Goal: Communication & Community: Share content

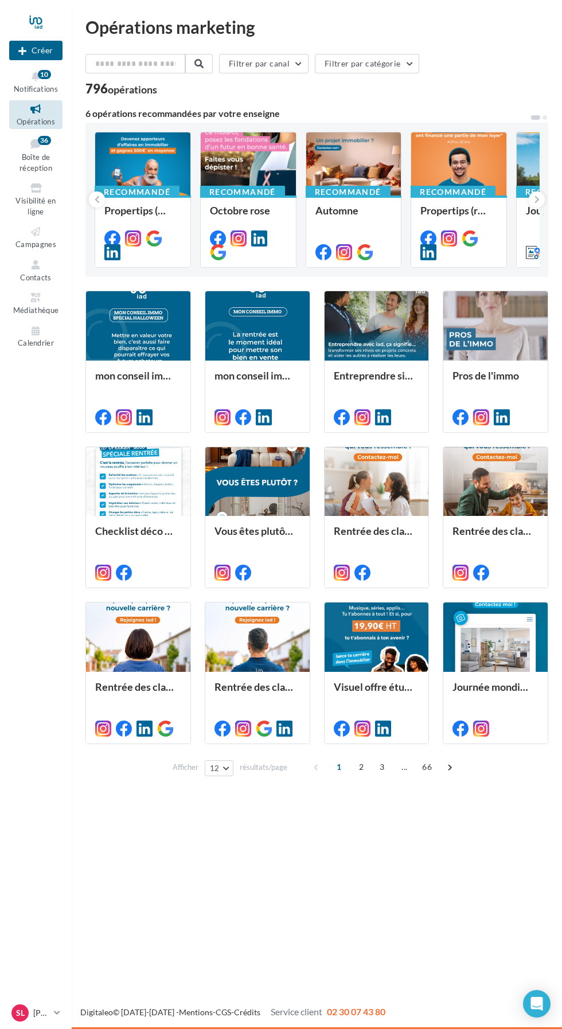
click at [229, 191] on div "Recommandé" at bounding box center [242, 192] width 85 height 13
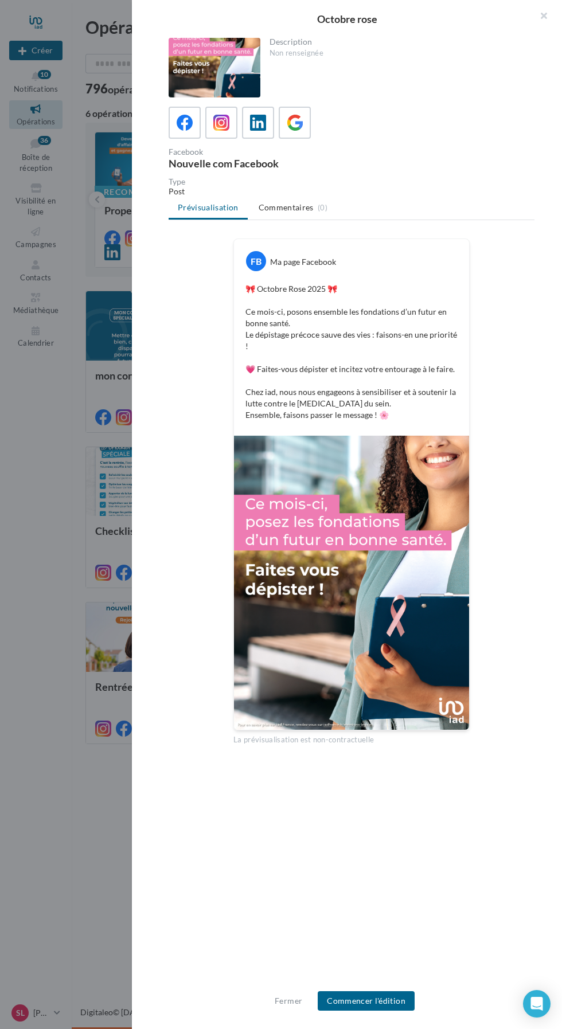
scroll to position [11, 0]
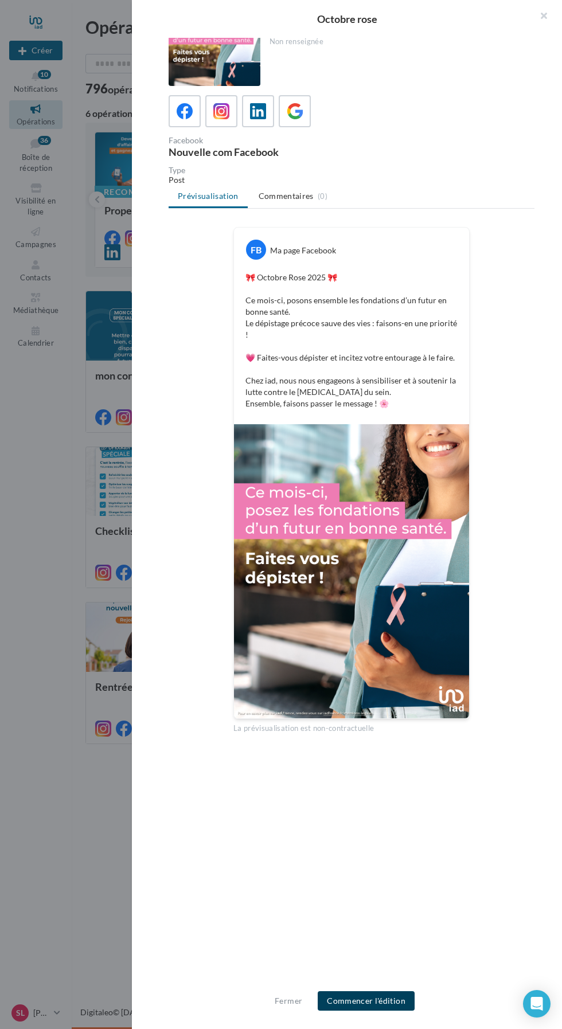
click at [363, 1006] on button "Commencer l'édition" at bounding box center [366, 1000] width 97 height 19
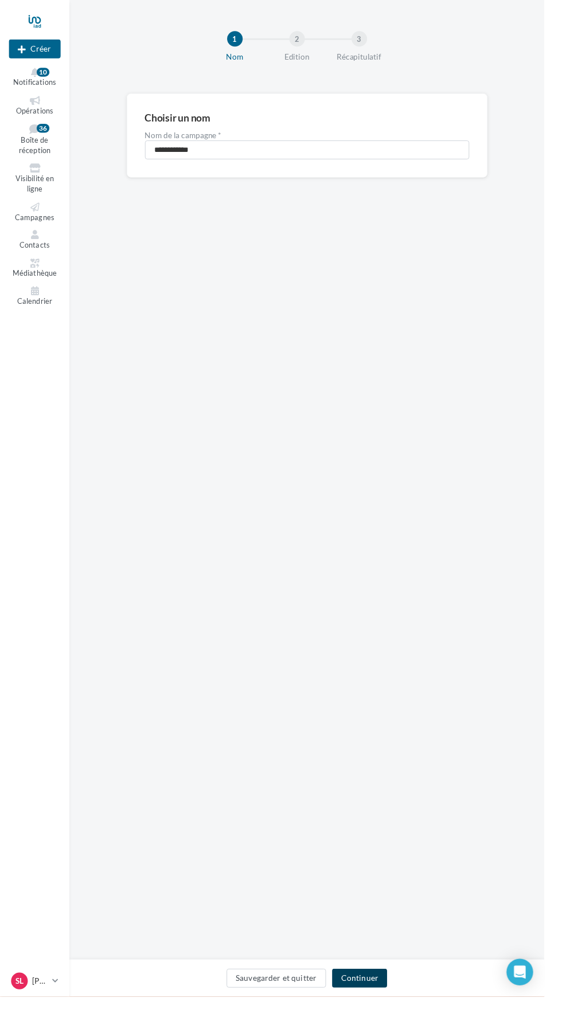
click at [380, 1020] on button "Continuer" at bounding box center [371, 1009] width 57 height 19
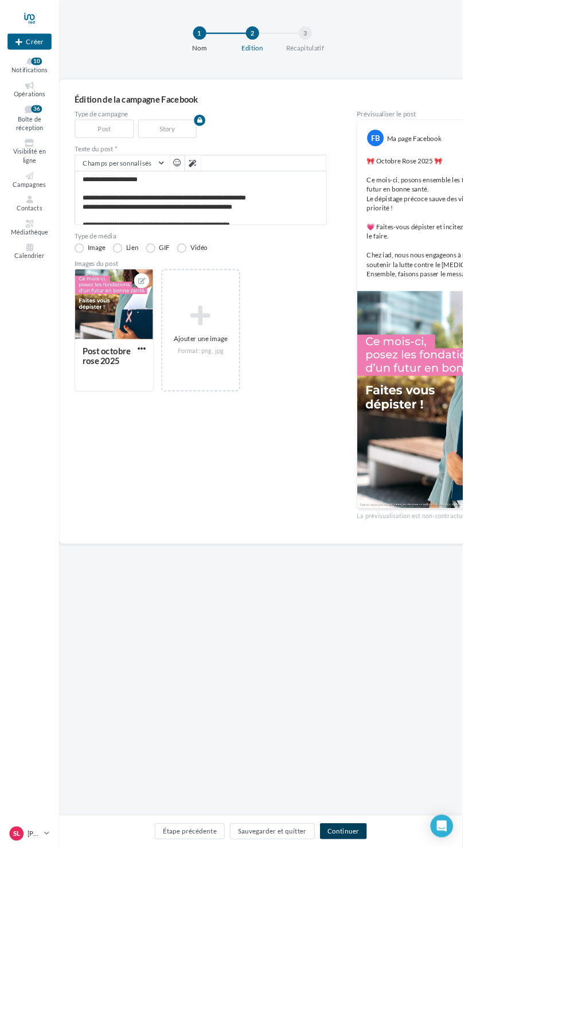
click at [445, 1020] on button "Continuer" at bounding box center [417, 1009] width 57 height 19
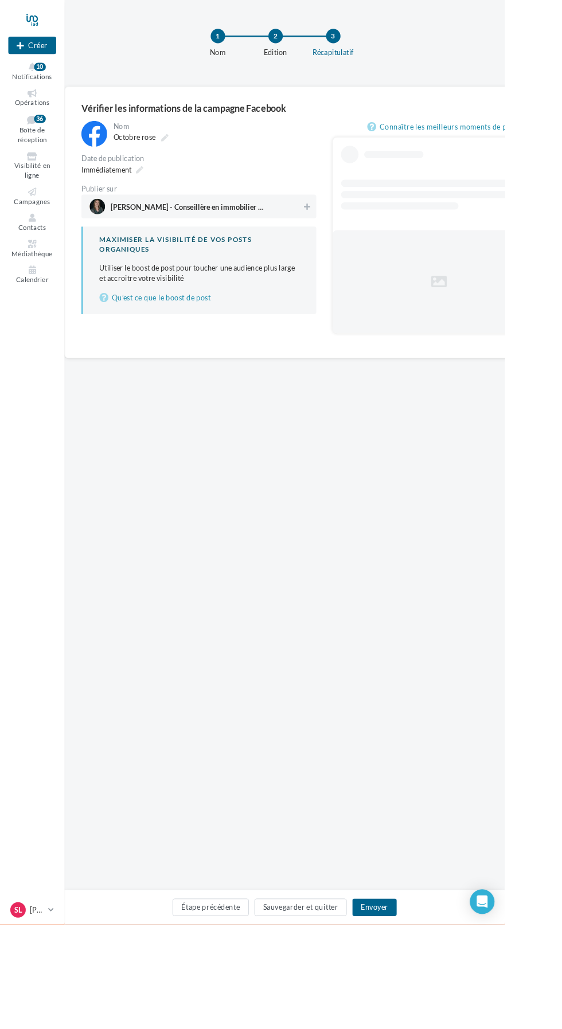
click at [134, 230] on span "Sophie Lepvreau - Conseillère en immobilier IAD France" at bounding box center [209, 232] width 172 height 13
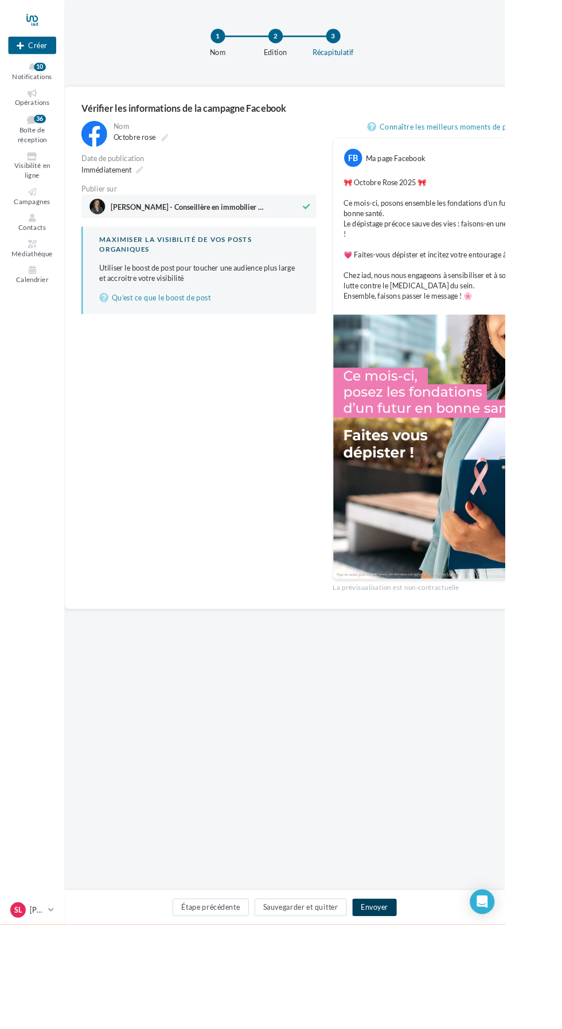
click at [441, 1020] on button "Envoyer" at bounding box center [416, 1009] width 49 height 19
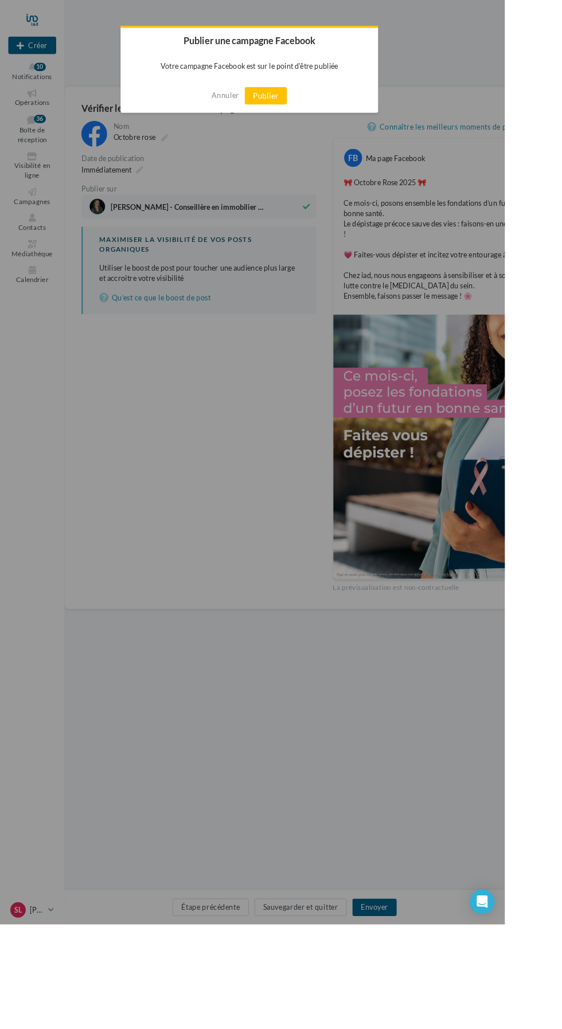
click at [319, 104] on button "Publier" at bounding box center [295, 106] width 47 height 19
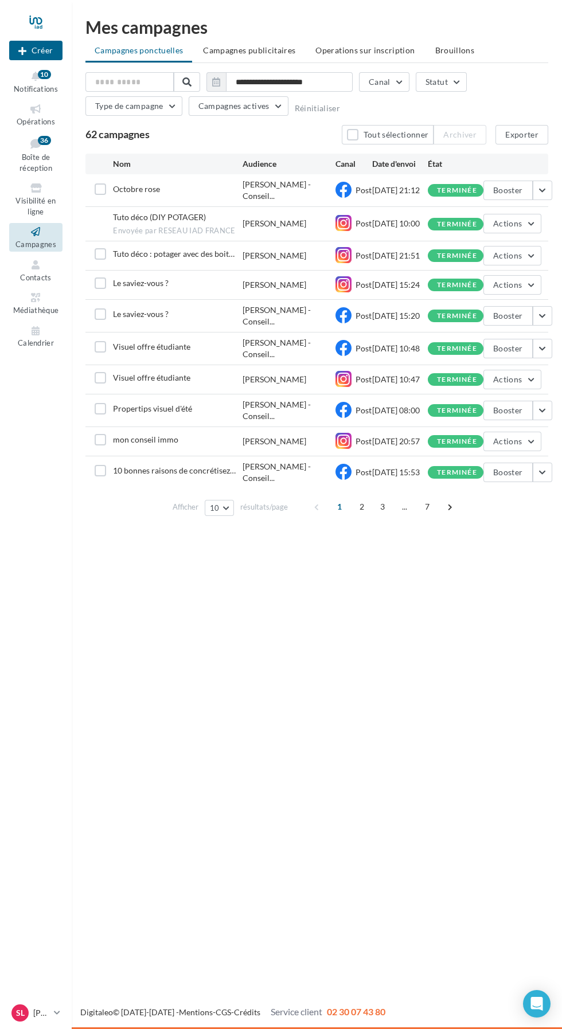
click at [34, 112] on icon at bounding box center [36, 109] width 46 height 13
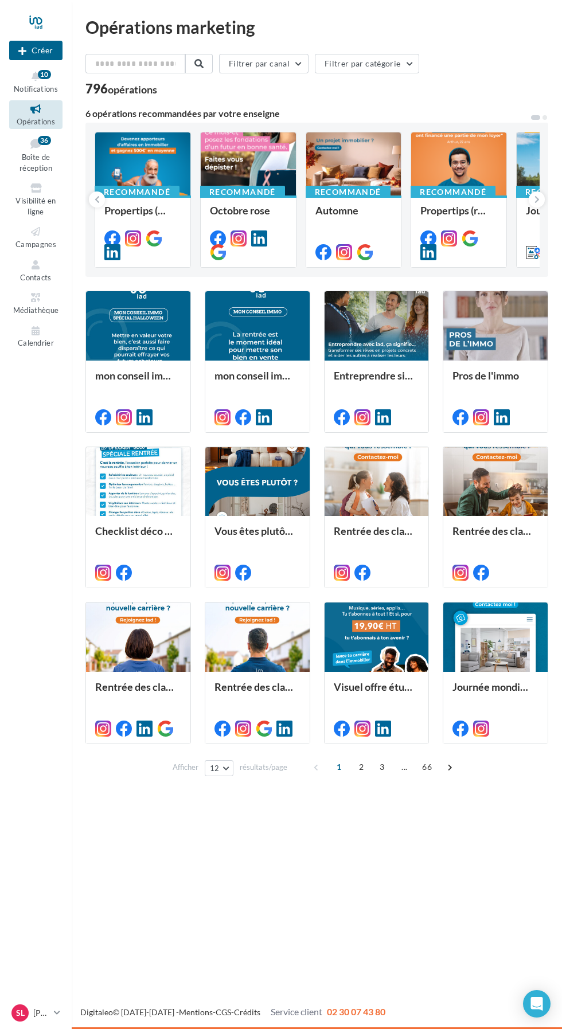
click at [228, 181] on div at bounding box center [248, 164] width 95 height 64
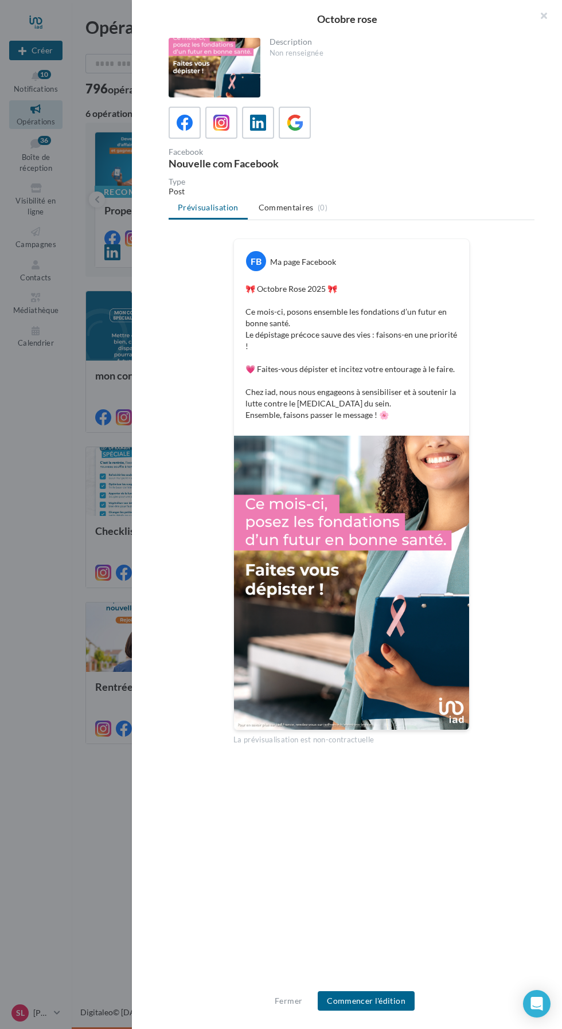
click at [212, 119] on div at bounding box center [221, 122] width 21 height 21
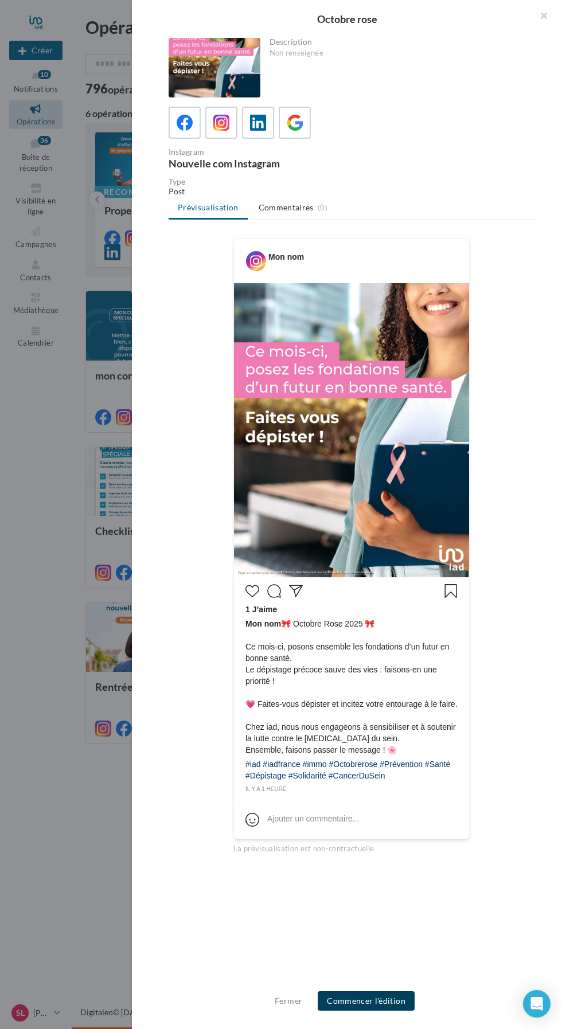
click at [355, 1000] on button "Commencer l'édition" at bounding box center [366, 1000] width 97 height 19
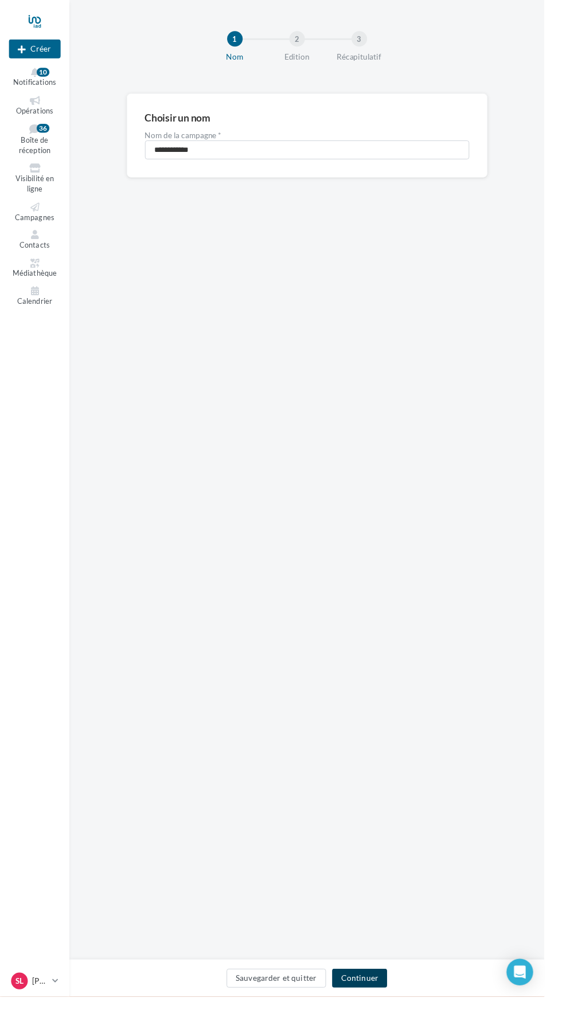
click at [365, 1020] on button "Continuer" at bounding box center [371, 1009] width 57 height 19
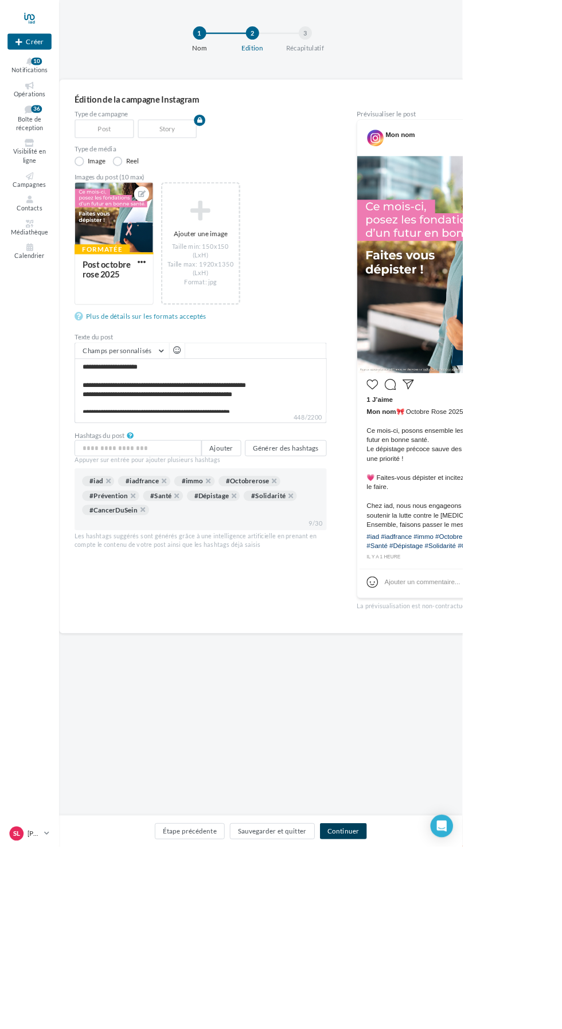
click at [445, 1020] on button "Continuer" at bounding box center [417, 1009] width 57 height 19
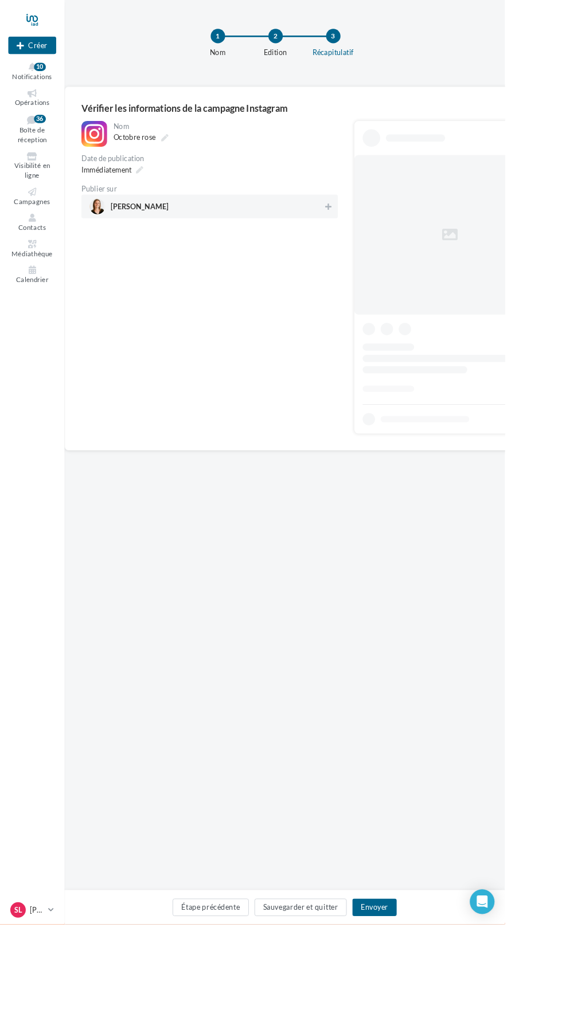
click at [166, 230] on span "sophie_lepvreau_iad" at bounding box center [155, 232] width 64 height 13
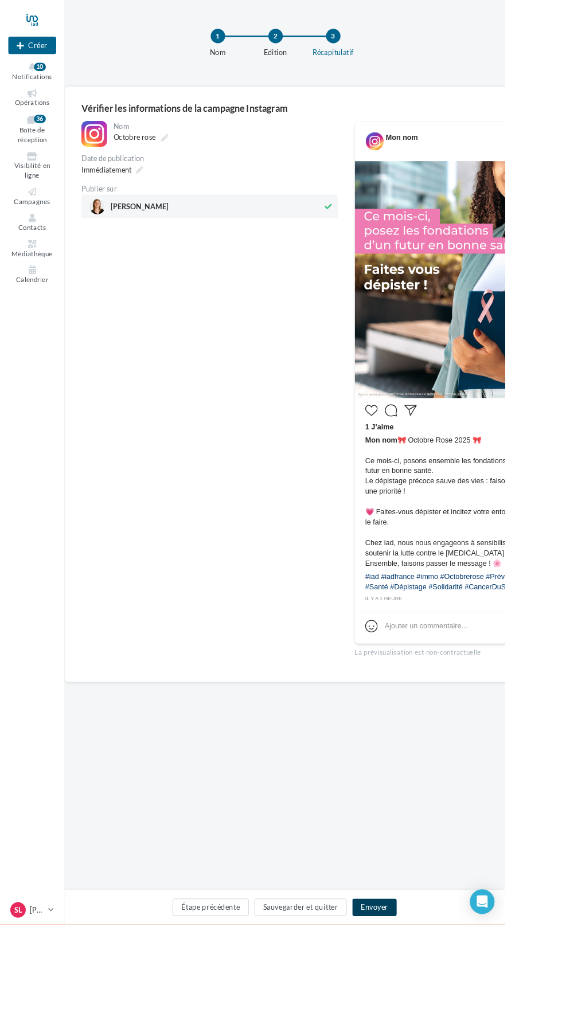
click at [437, 1020] on button "Envoyer" at bounding box center [416, 1009] width 49 height 19
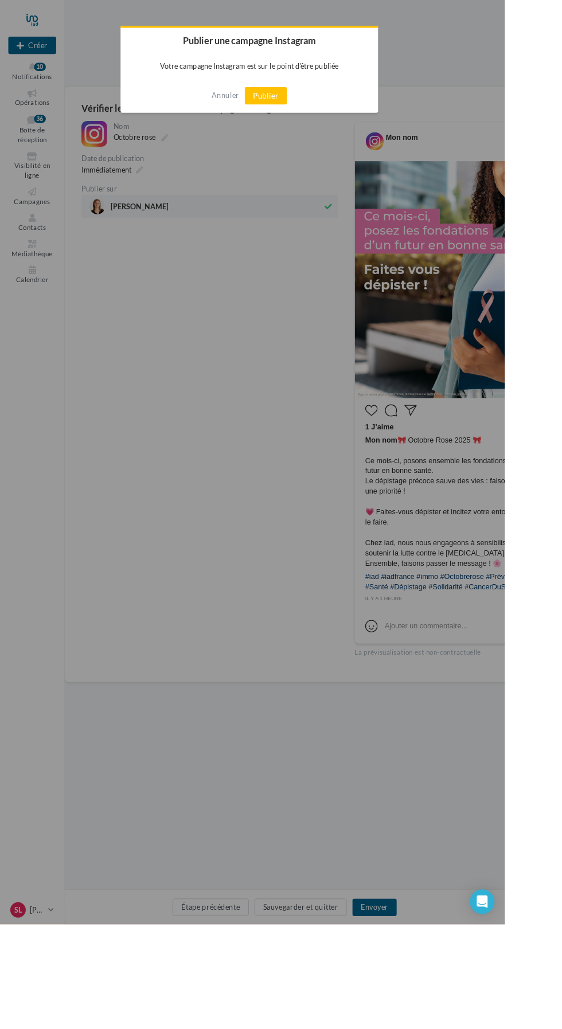
click at [335, 120] on div "Annuler Publier" at bounding box center [277, 107] width 287 height 38
click at [319, 103] on button "Publier" at bounding box center [295, 106] width 47 height 19
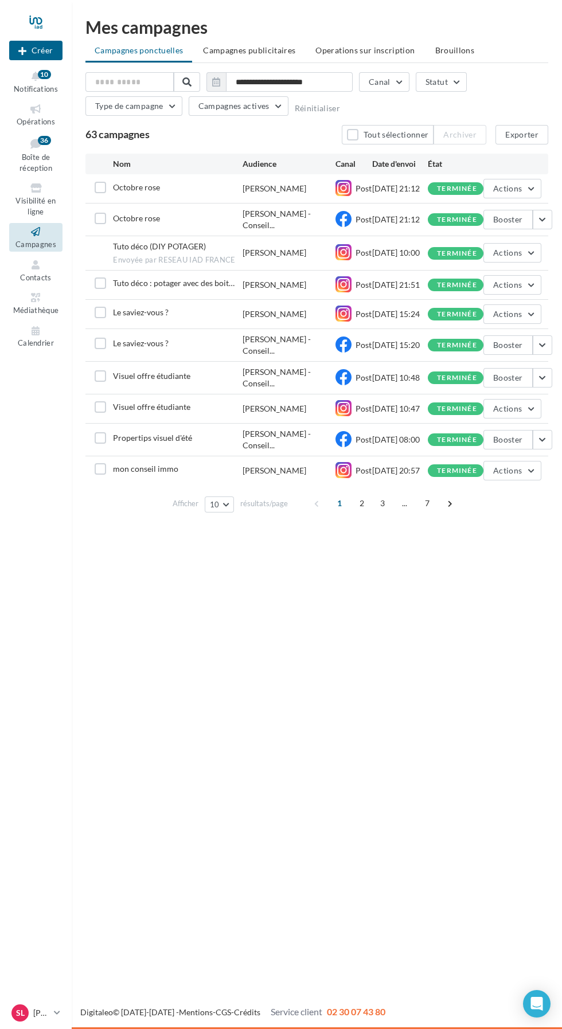
click at [37, 114] on icon at bounding box center [36, 109] width 46 height 13
